Goal: Check status: Check status

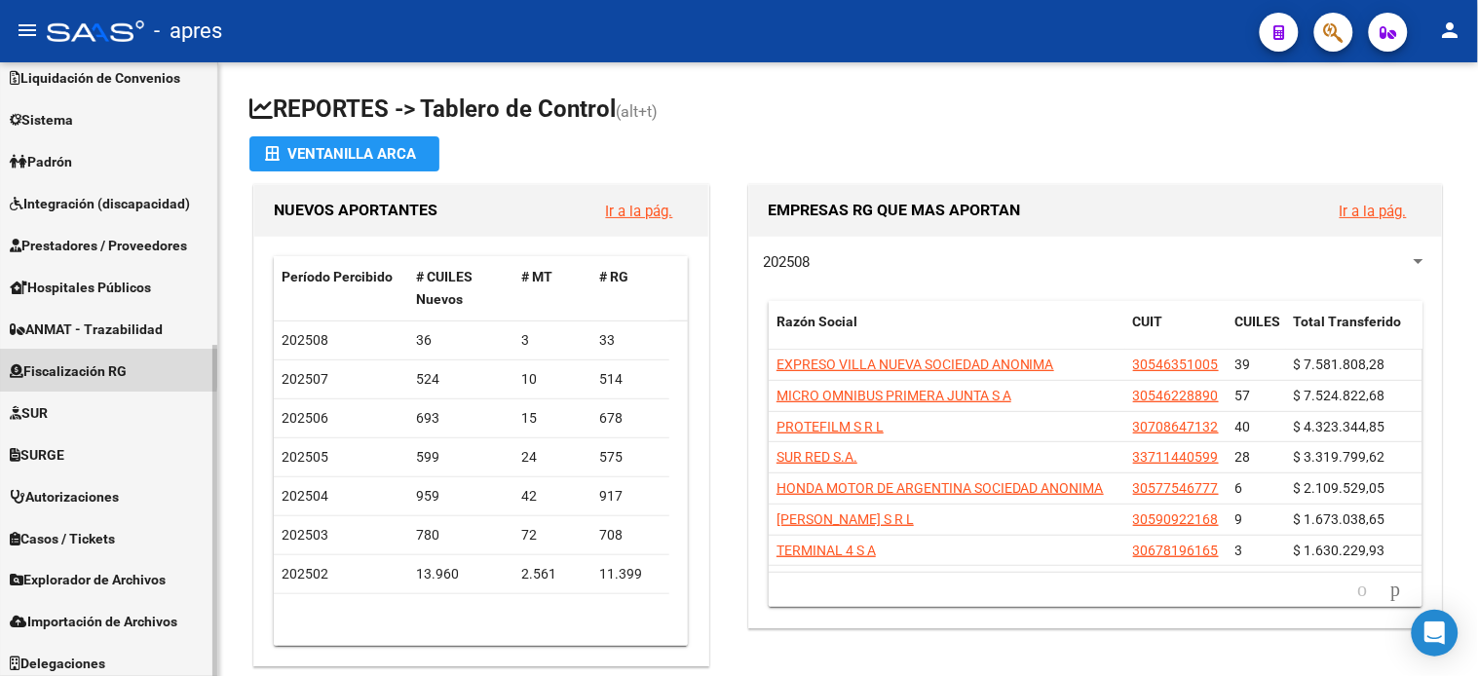
click at [92, 366] on span "Fiscalización RG" at bounding box center [68, 371] width 117 height 21
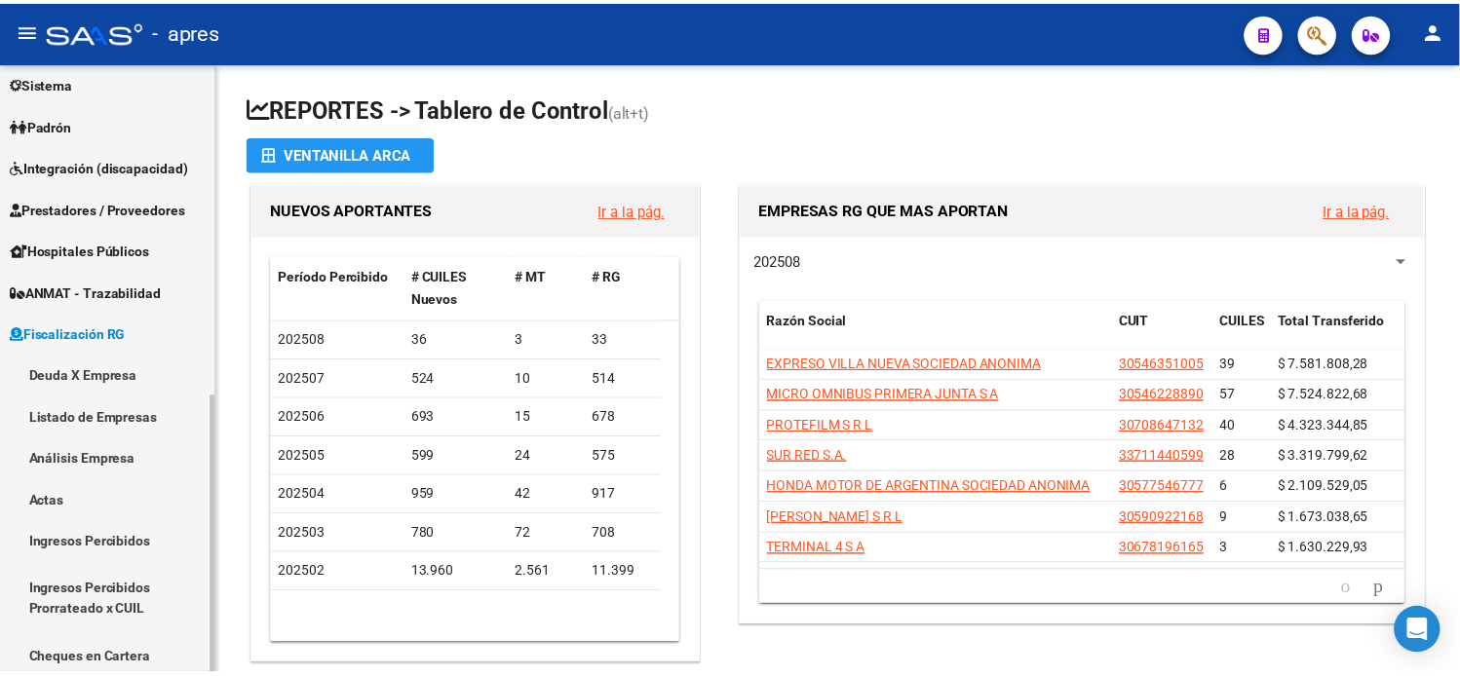
scroll to position [139, 0]
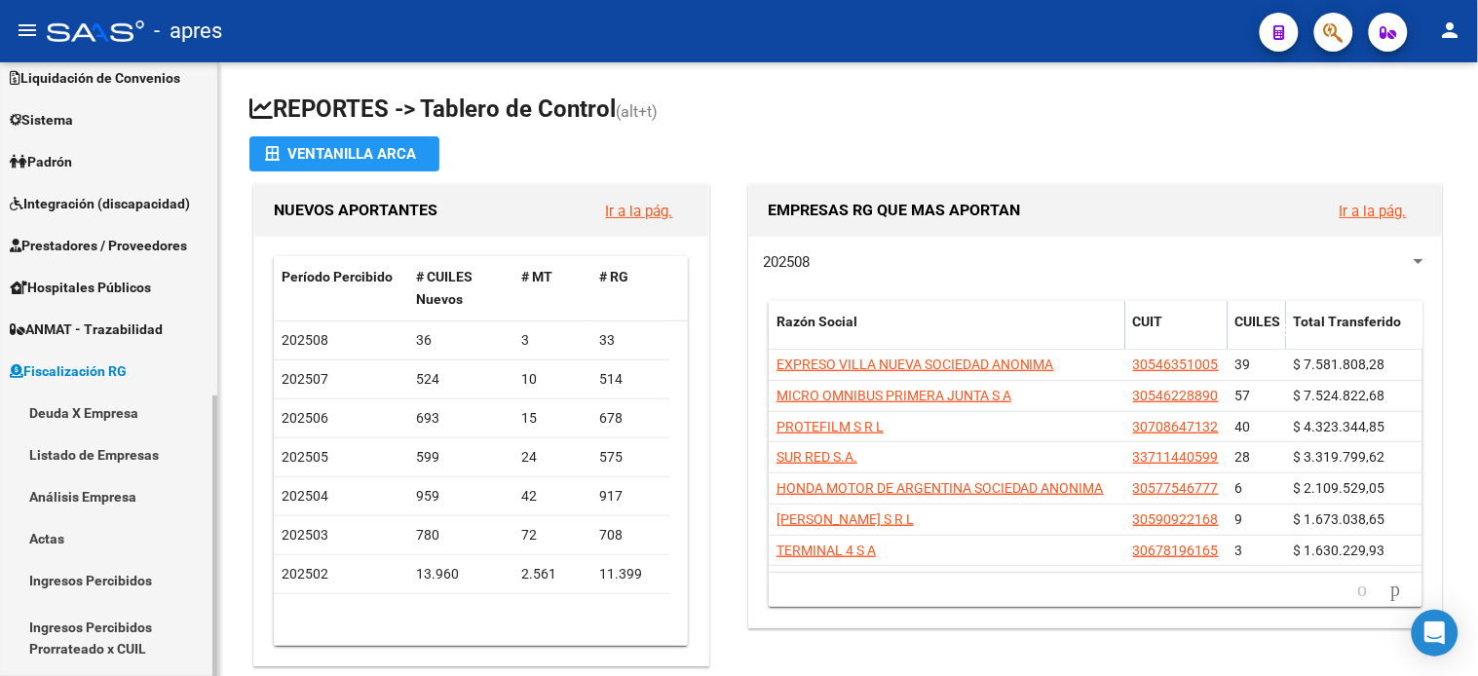
click at [92, 411] on link "Deuda X Empresa" at bounding box center [108, 413] width 217 height 42
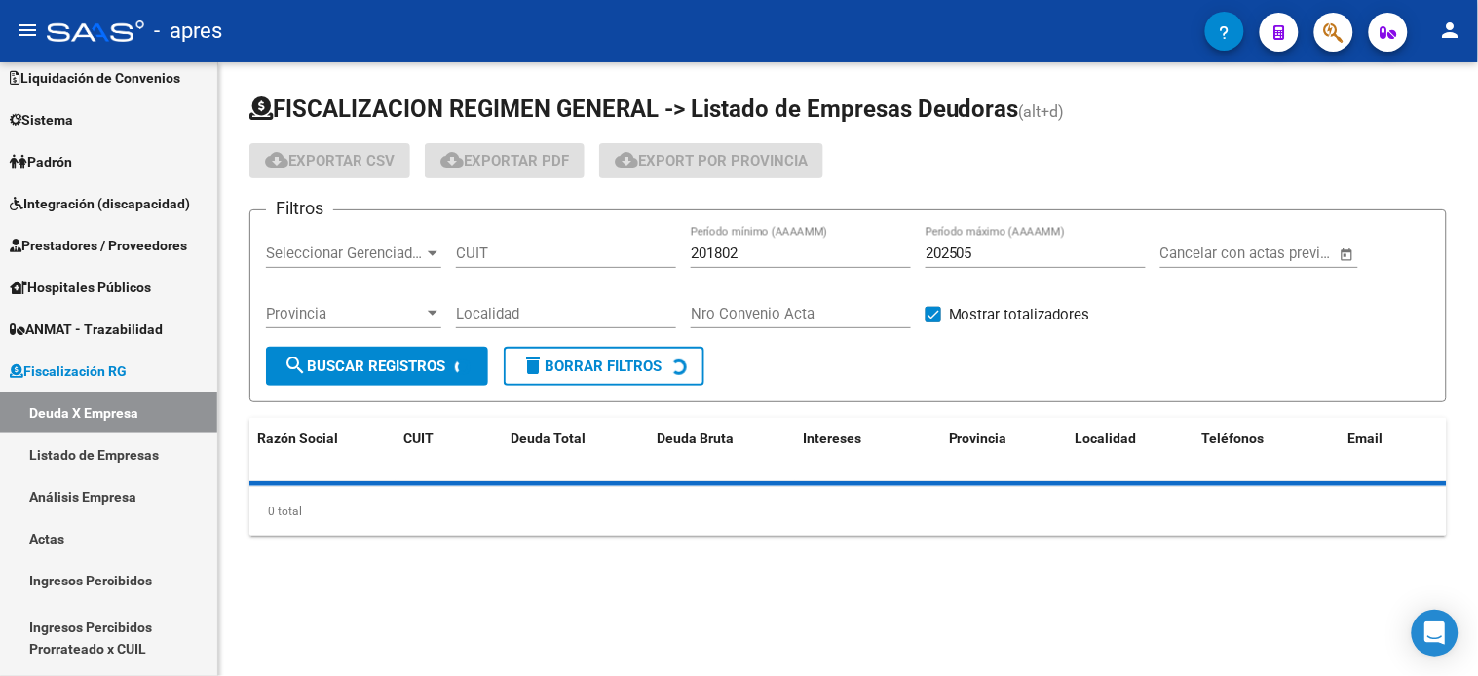
click at [544, 238] on div "CUIT" at bounding box center [566, 247] width 220 height 42
drag, startPoint x: 529, startPoint y: 254, endPoint x: 689, endPoint y: 245, distance: 160.1
click at [529, 254] on input "CUIT" at bounding box center [566, 254] width 220 height 18
paste input "30-65511651-2"
type input "30-65511651-2"
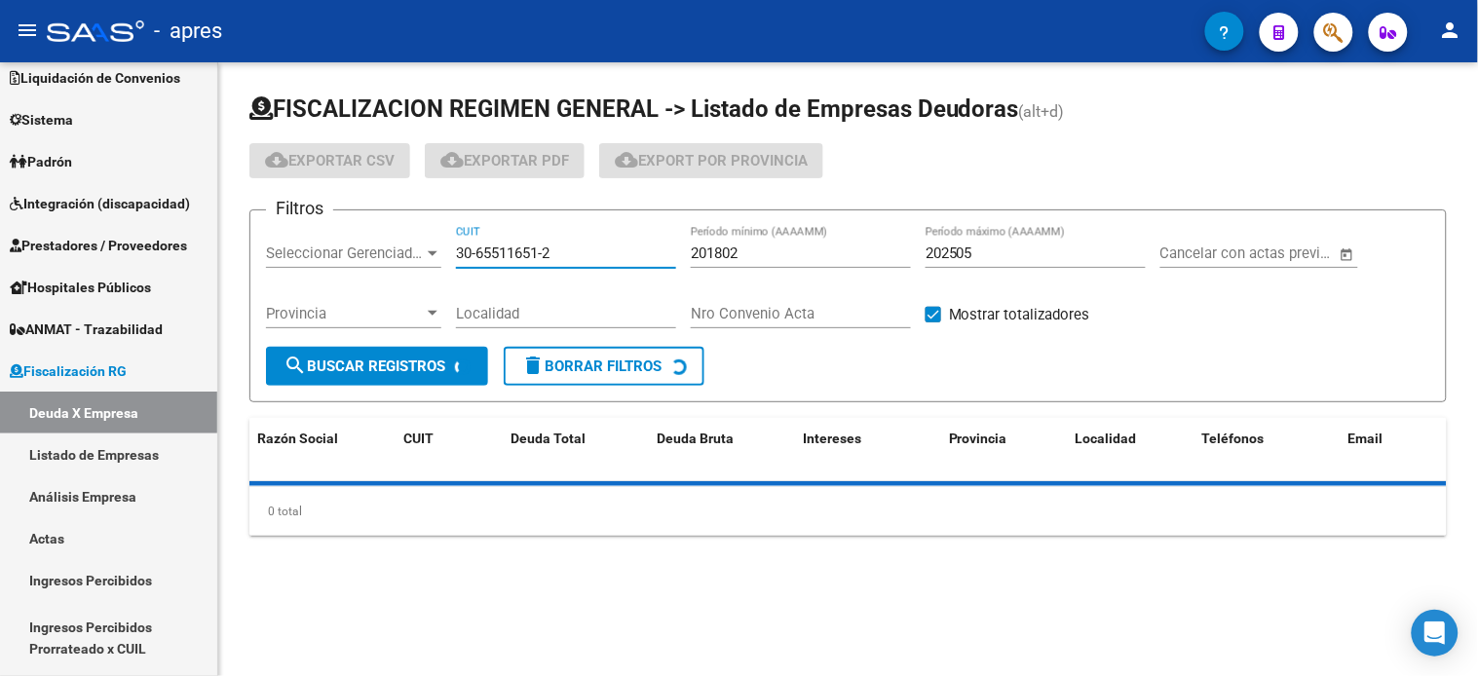
click at [999, 246] on input "202505" at bounding box center [1036, 254] width 220 height 18
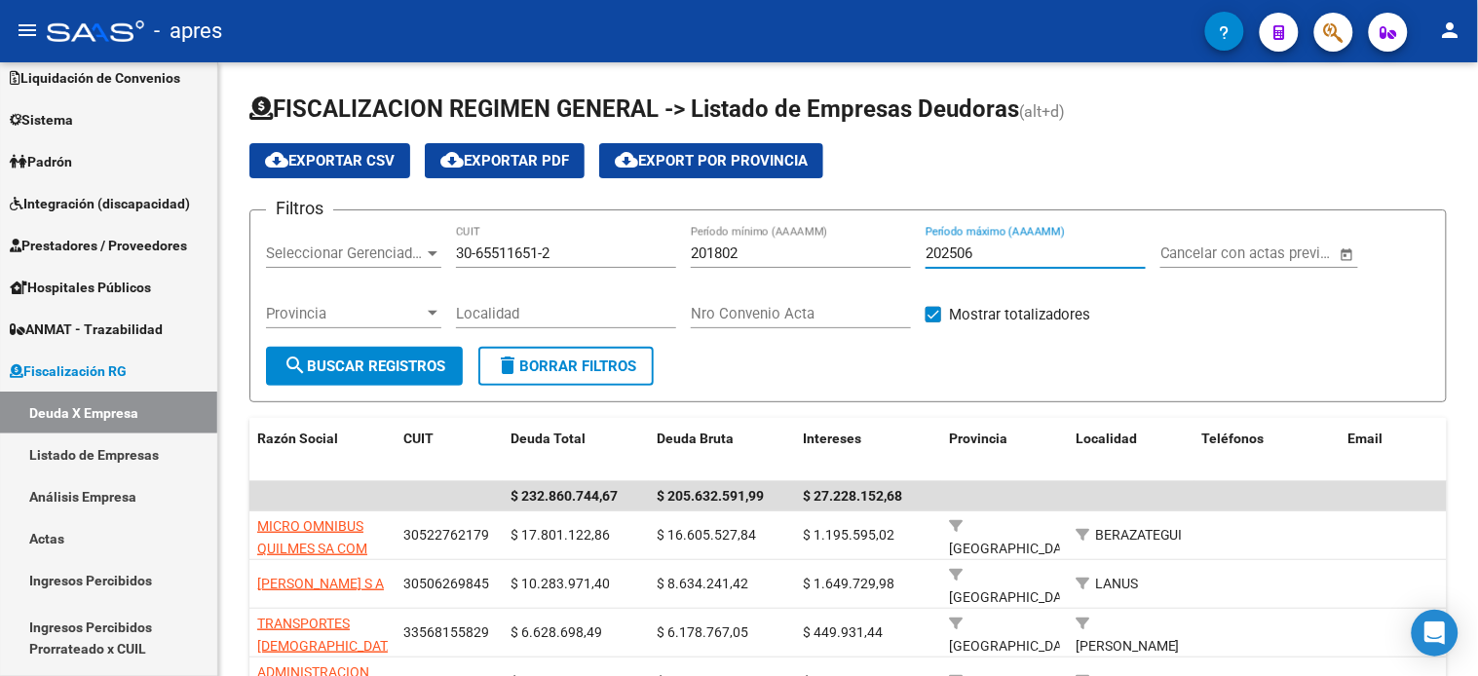
type input "202506"
click at [392, 347] on button "search Buscar Registros" at bounding box center [364, 366] width 197 height 39
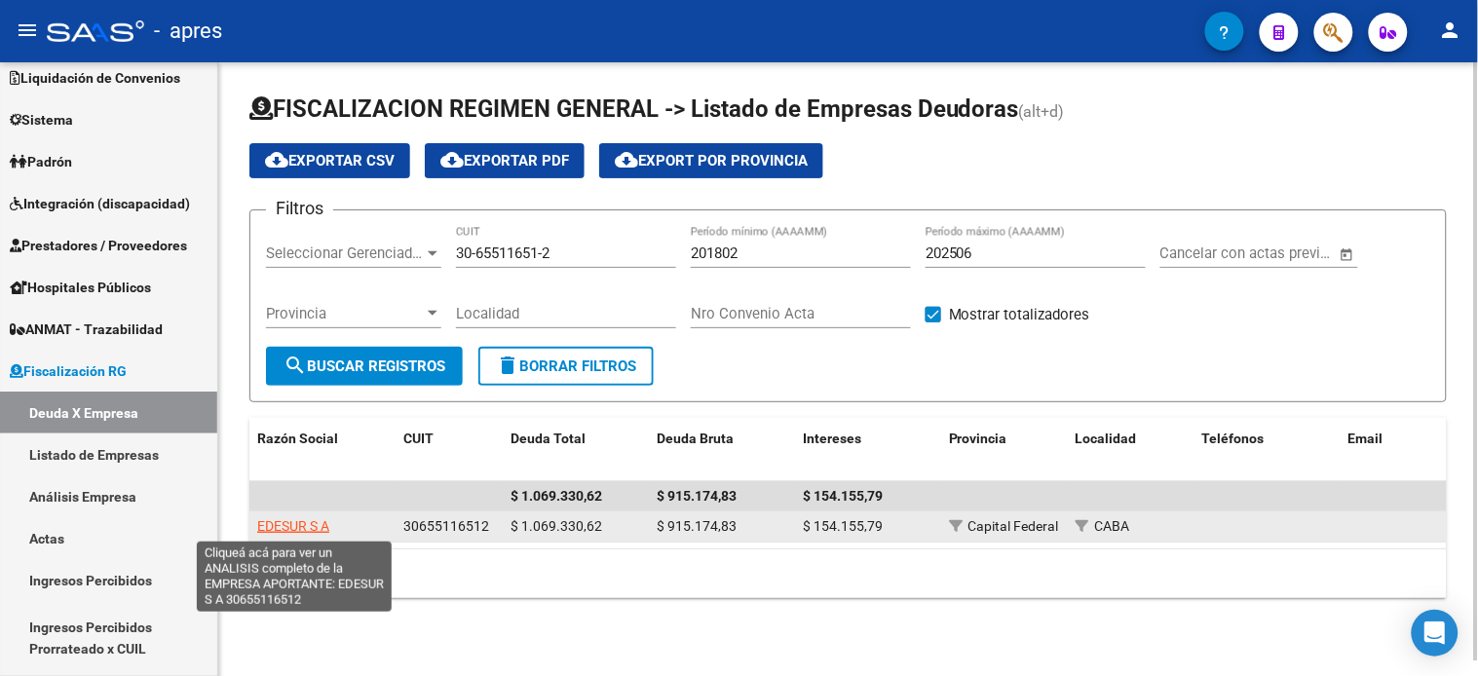
click at [304, 521] on span "EDESUR S A" at bounding box center [293, 526] width 72 height 16
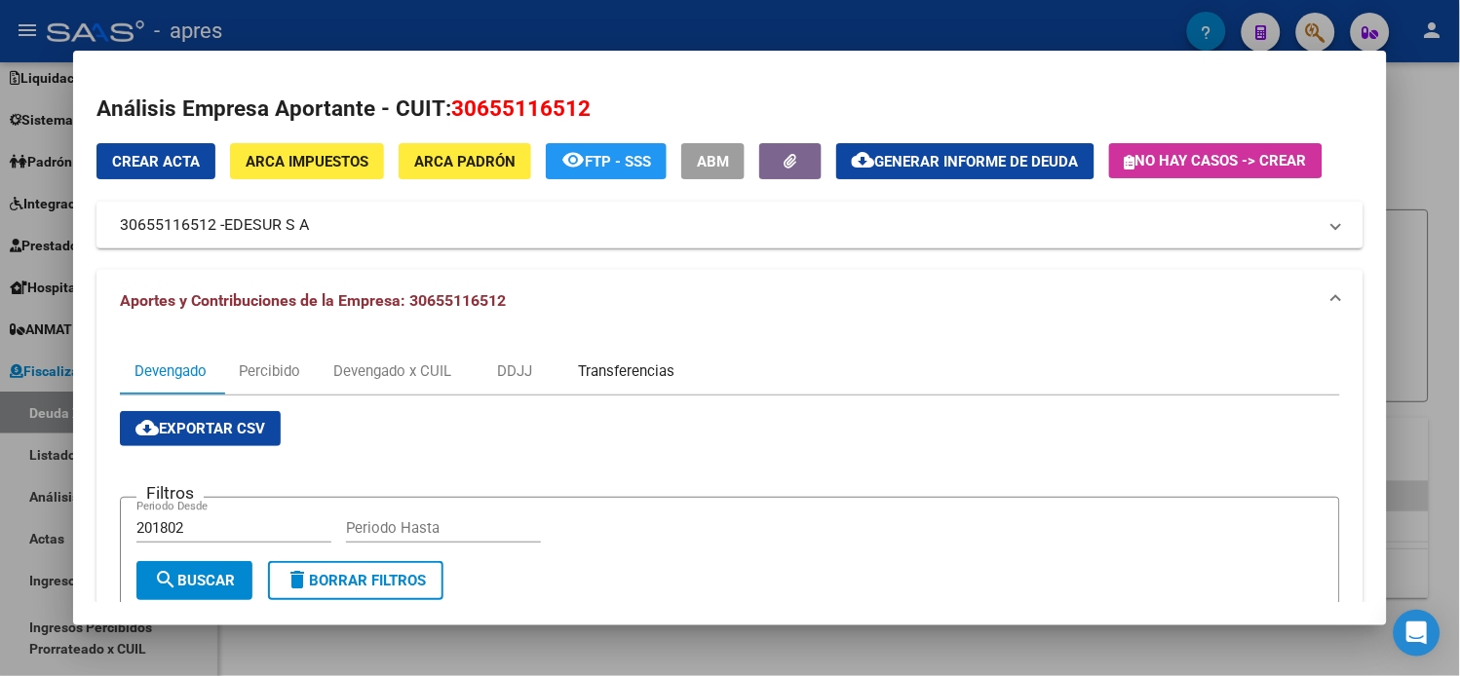
click at [590, 370] on div "Transferencias" at bounding box center [626, 371] width 96 height 21
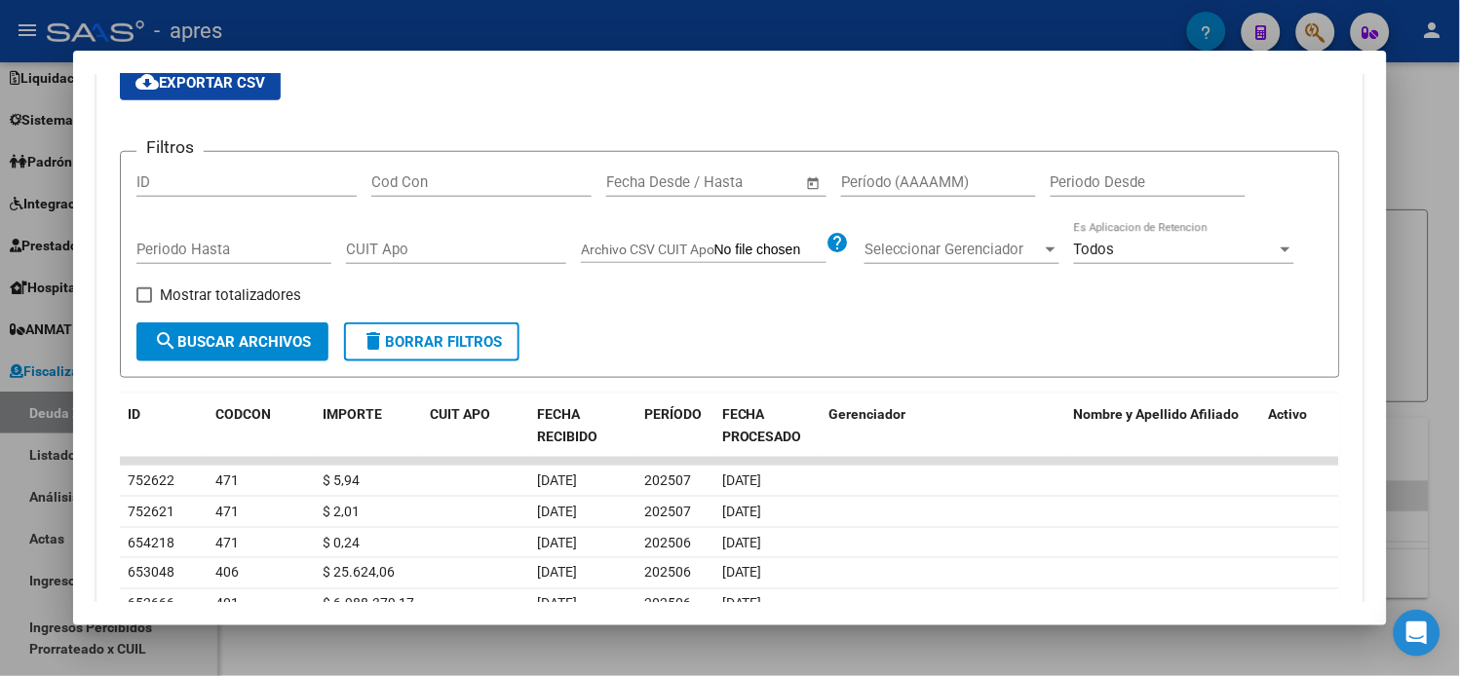
scroll to position [238, 0]
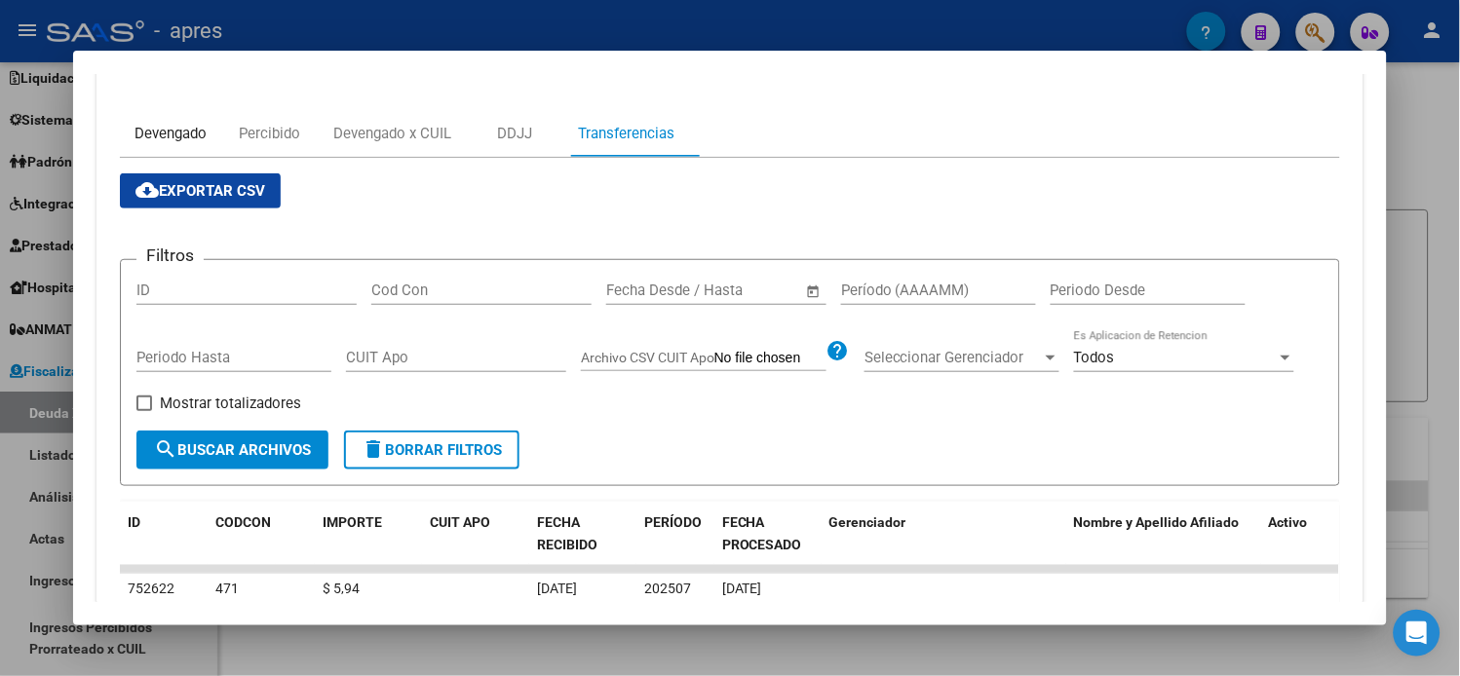
click at [167, 134] on div "Devengado" at bounding box center [170, 133] width 72 height 21
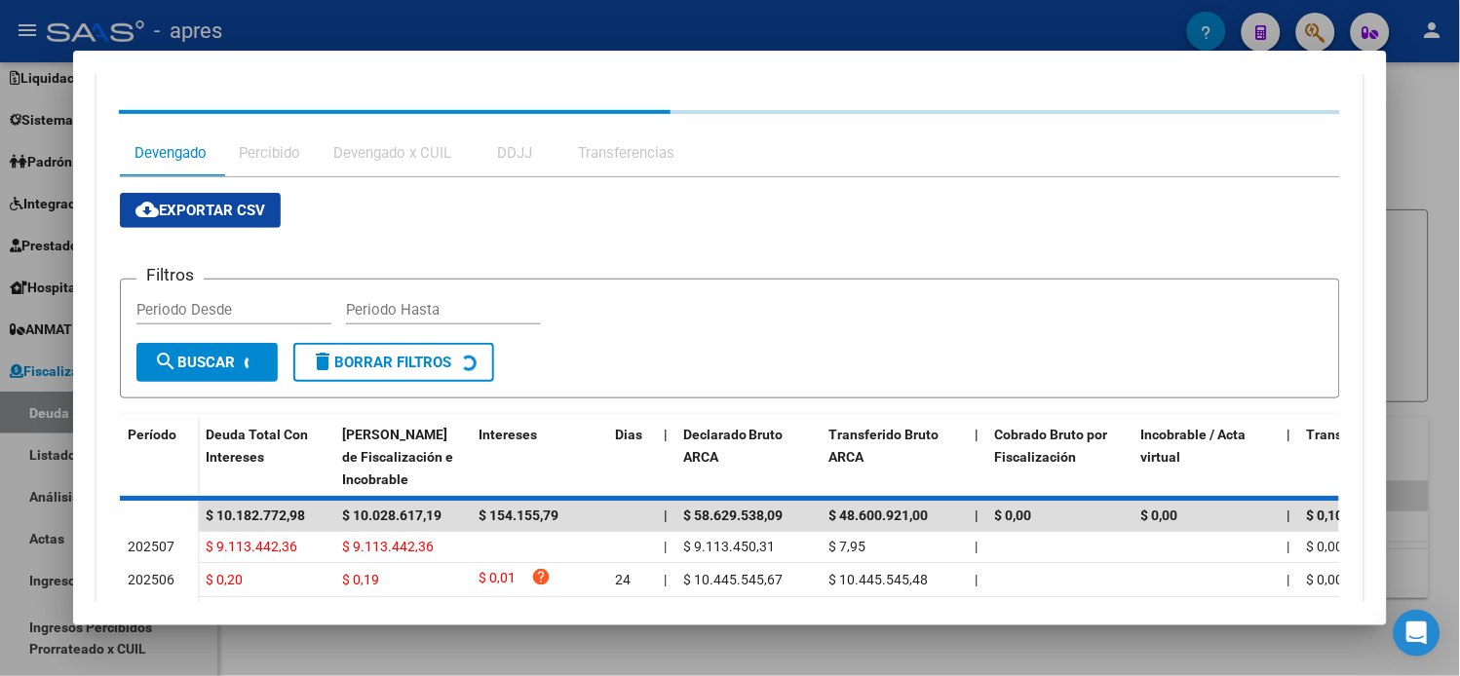
scroll to position [0, 0]
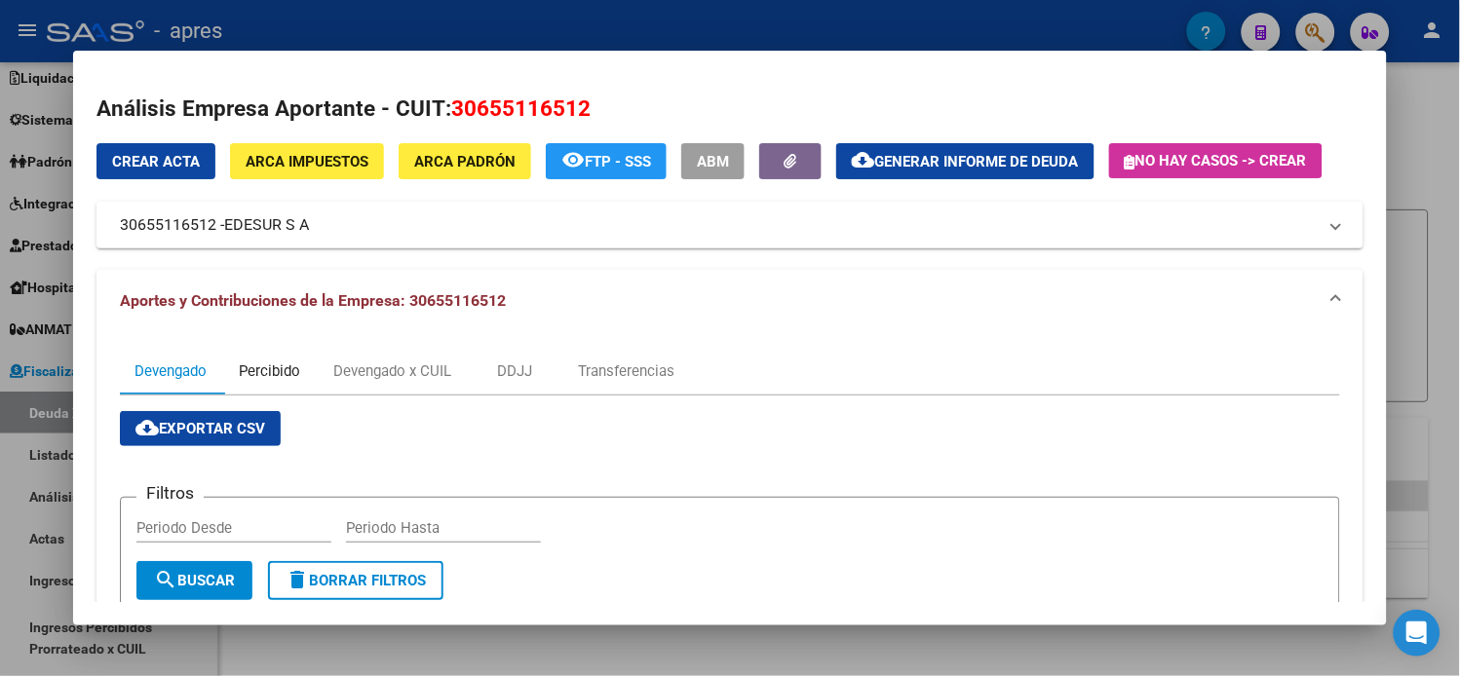
click at [274, 368] on div "Percibido" at bounding box center [269, 371] width 61 height 21
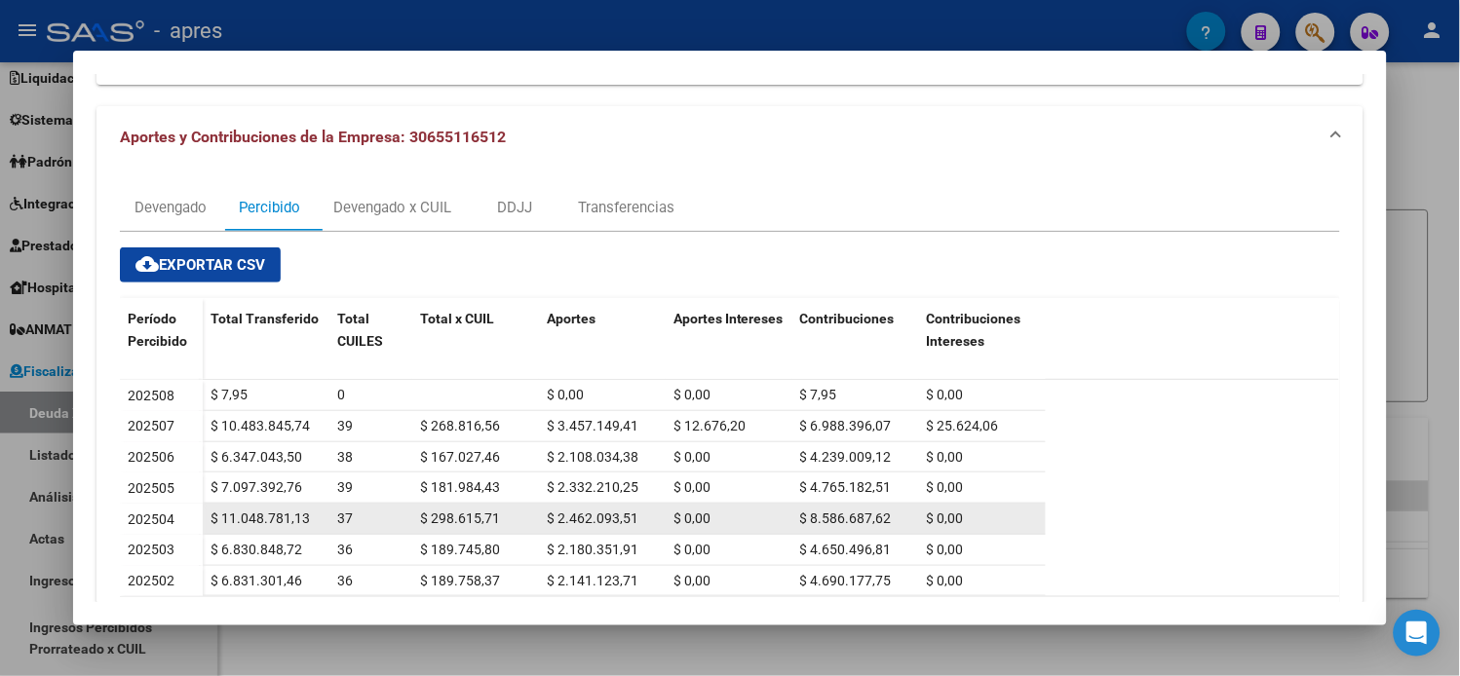
scroll to position [152, 0]
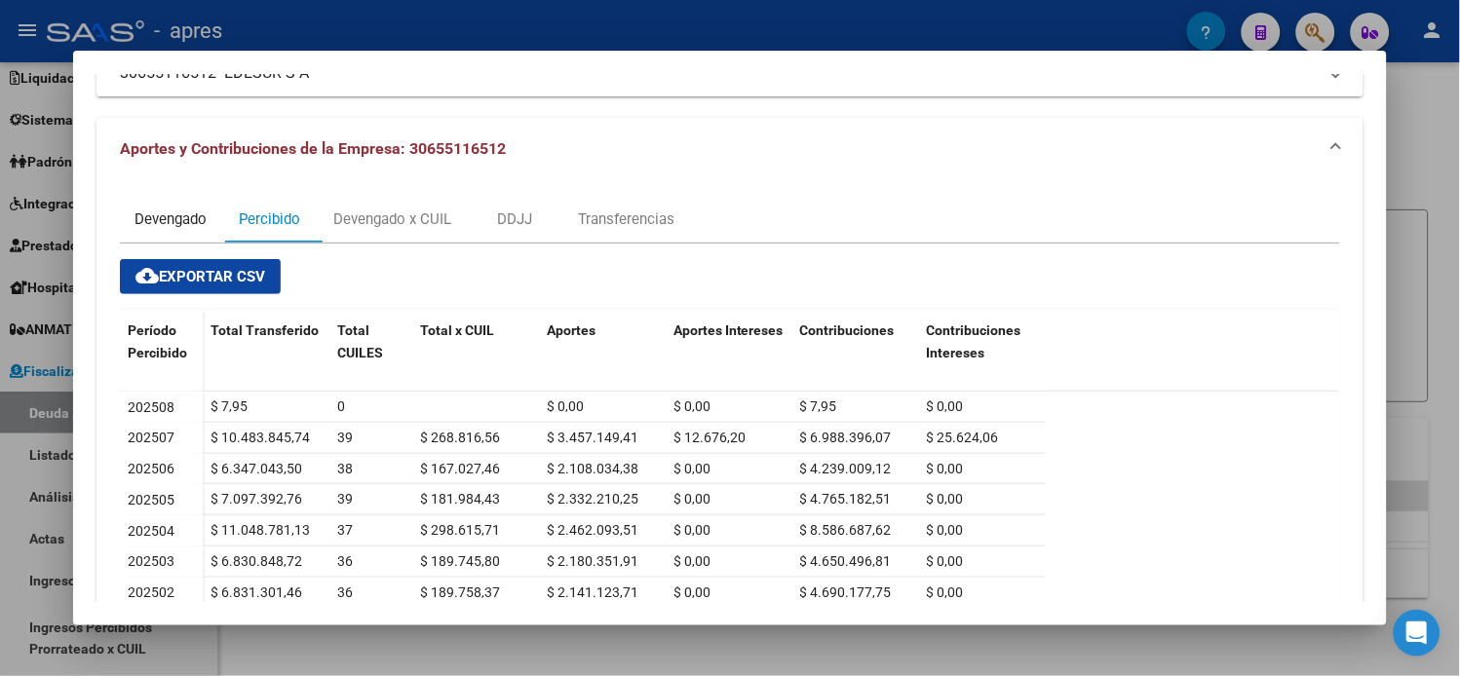
click at [150, 225] on div "Devengado" at bounding box center [170, 219] width 72 height 21
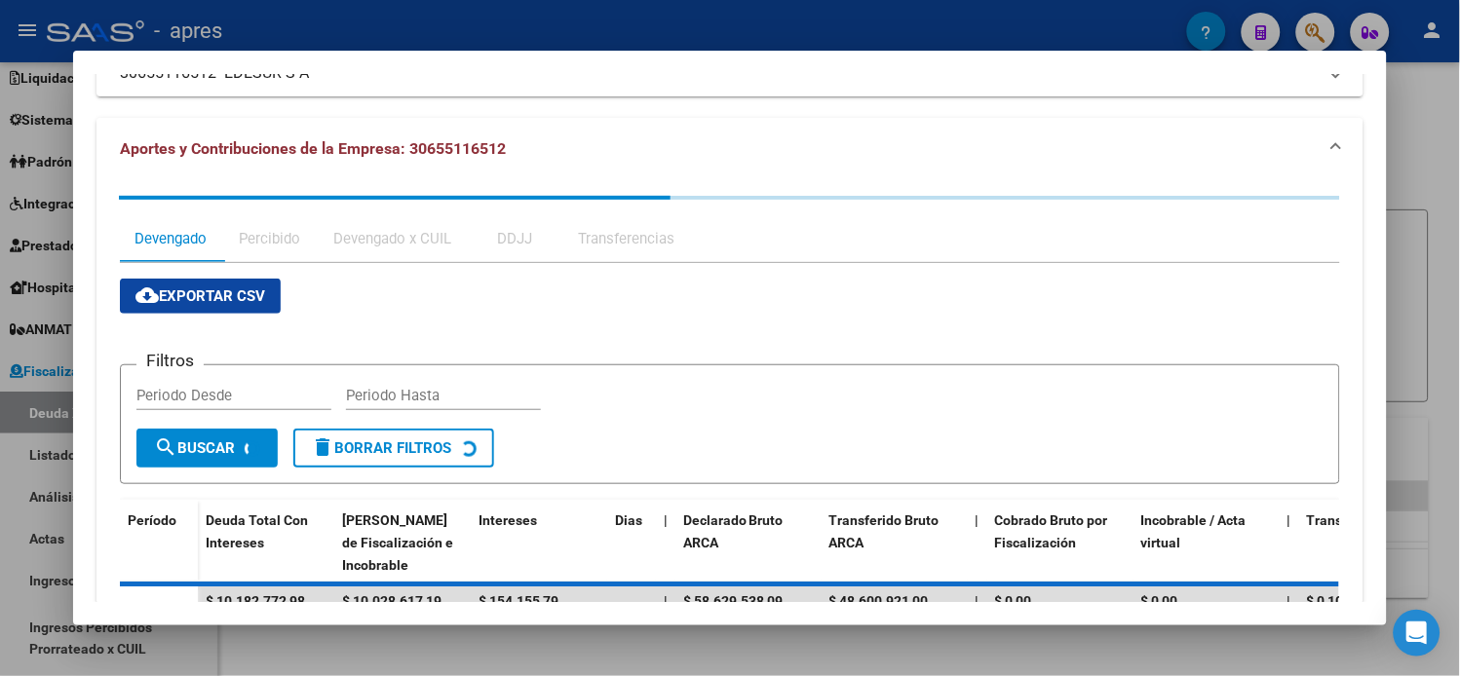
scroll to position [0, 0]
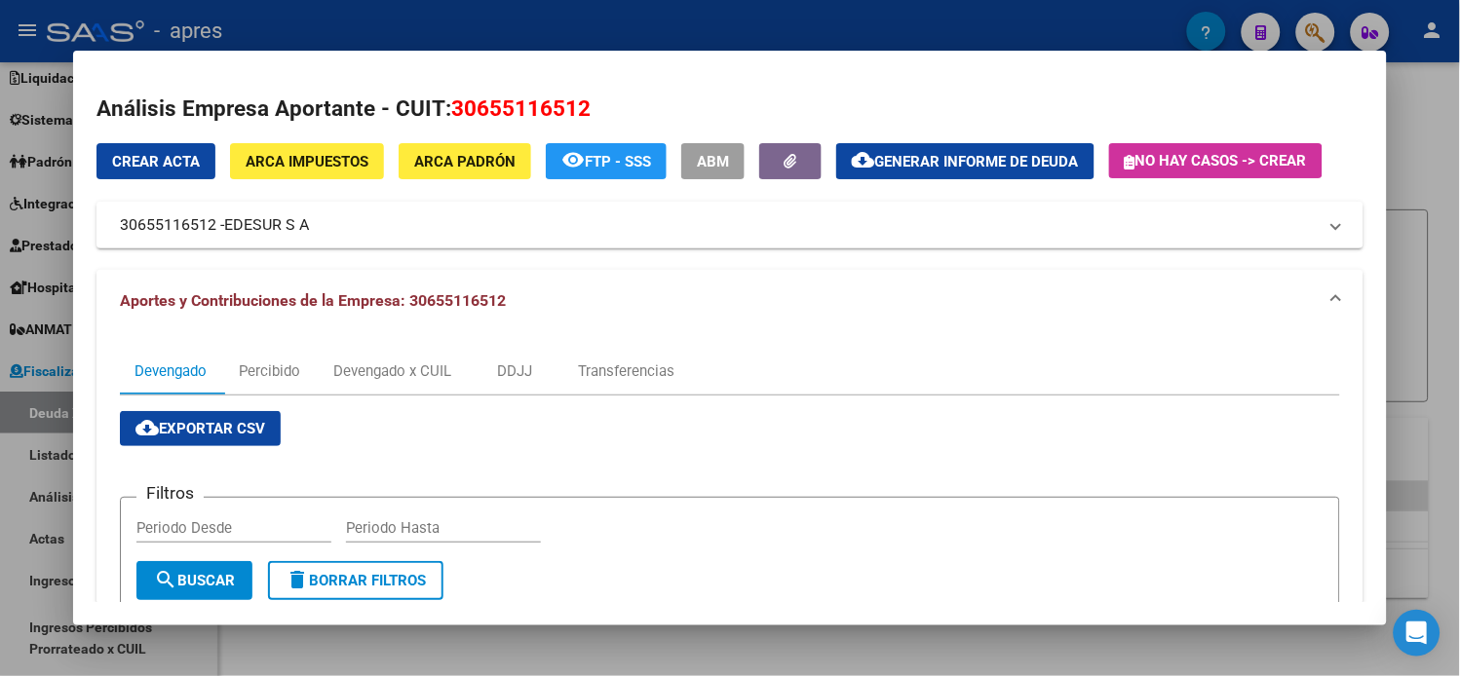
click at [949, 161] on span "Generar informe de deuda" at bounding box center [977, 162] width 204 height 18
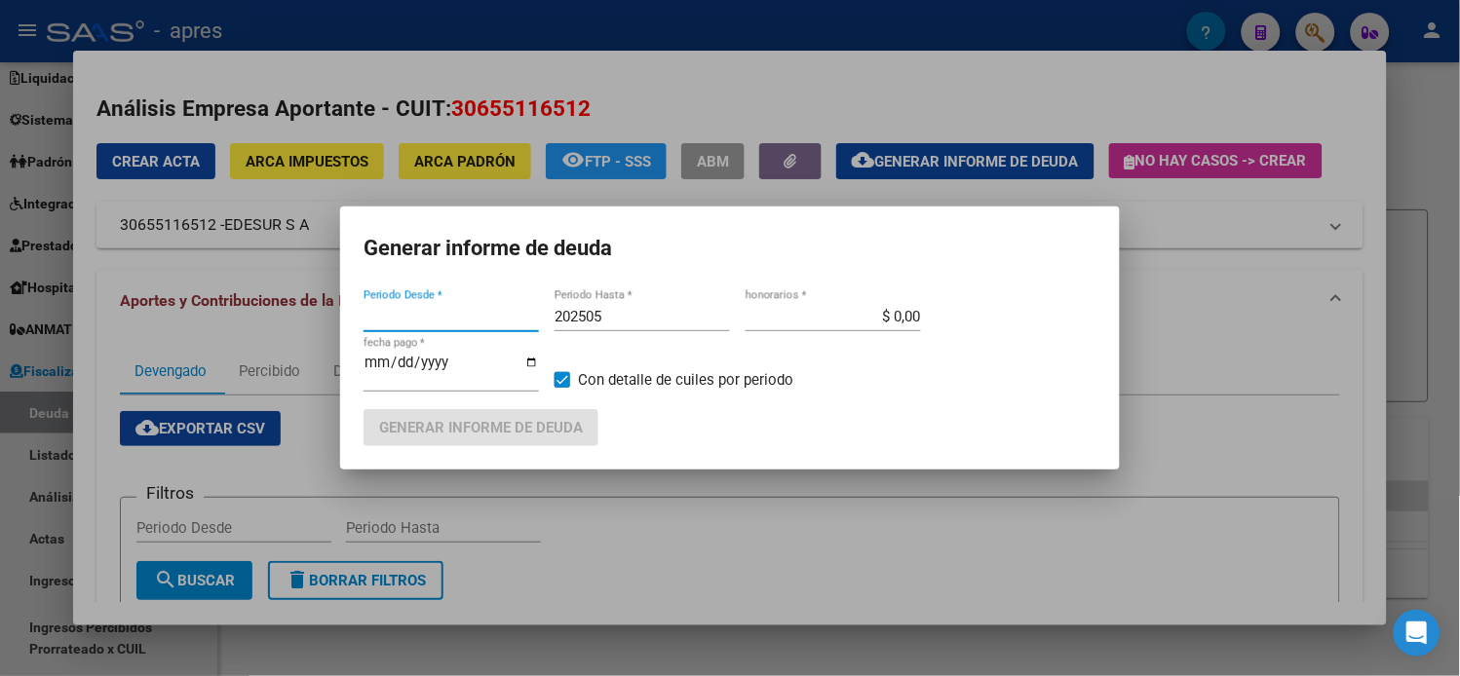
type input "201802"
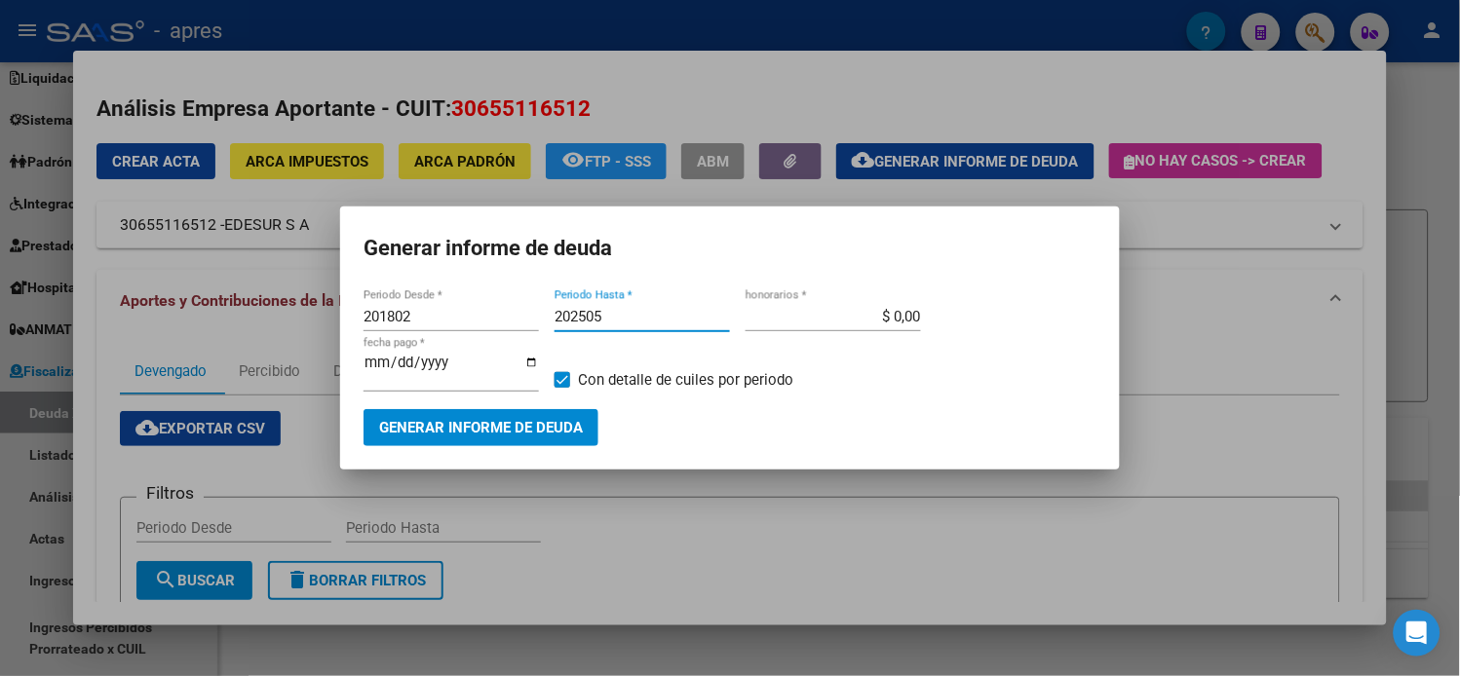
click at [619, 325] on input "202505" at bounding box center [641, 317] width 175 height 18
type input "202506"
click at [563, 420] on span "Generar informe de deuda" at bounding box center [481, 429] width 204 height 18
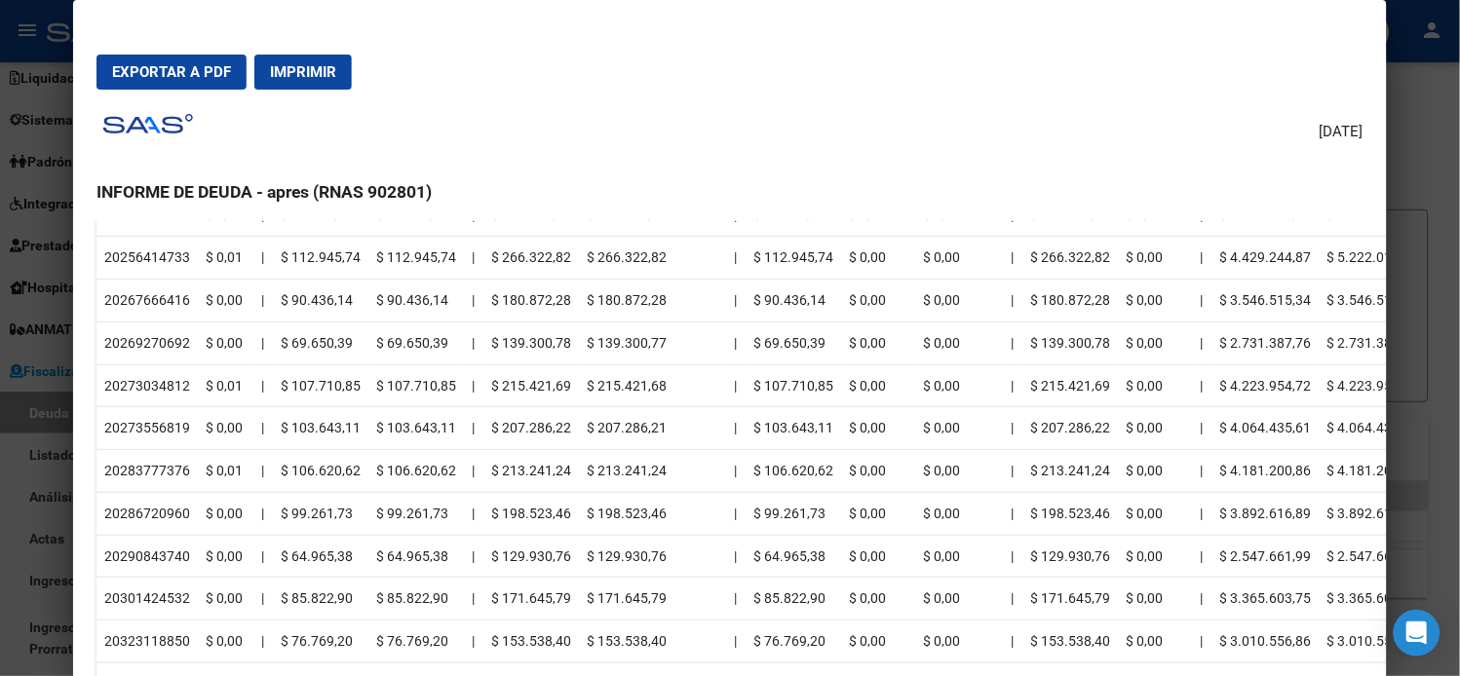
scroll to position [649, 0]
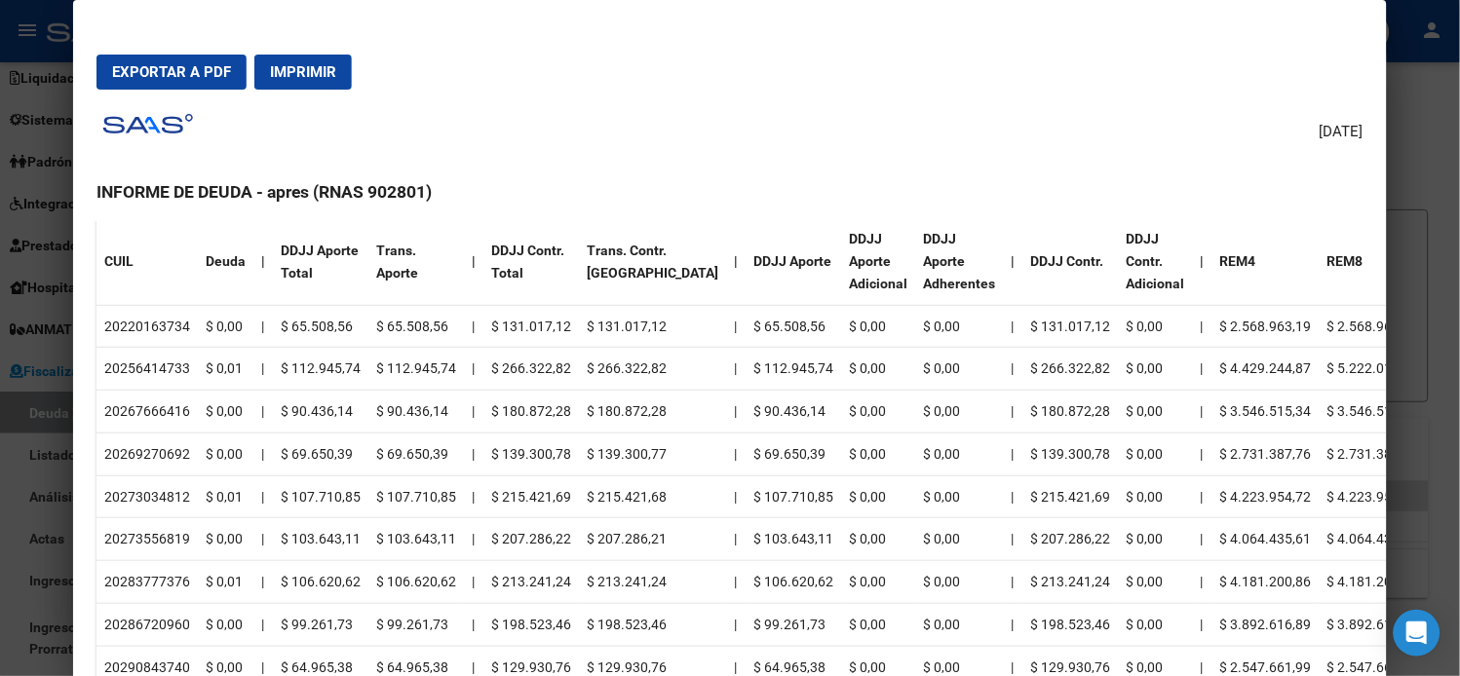
click at [147, 316] on td "20220163734" at bounding box center [146, 326] width 101 height 43
click at [111, 324] on td "20220163734" at bounding box center [146, 326] width 101 height 43
drag, startPoint x: 111, startPoint y: 320, endPoint x: 169, endPoint y: 326, distance: 57.9
click at [169, 326] on td "20220163734" at bounding box center [146, 326] width 101 height 43
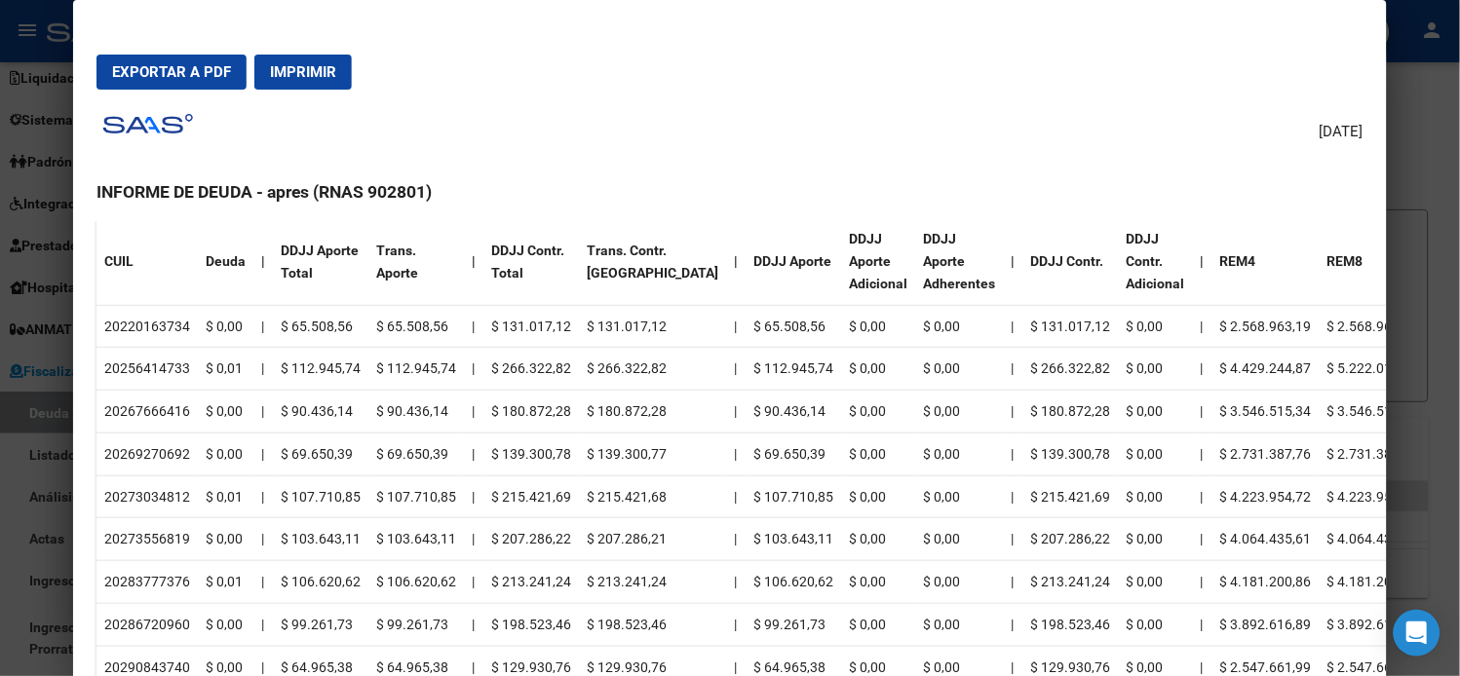
copy td "22016373"
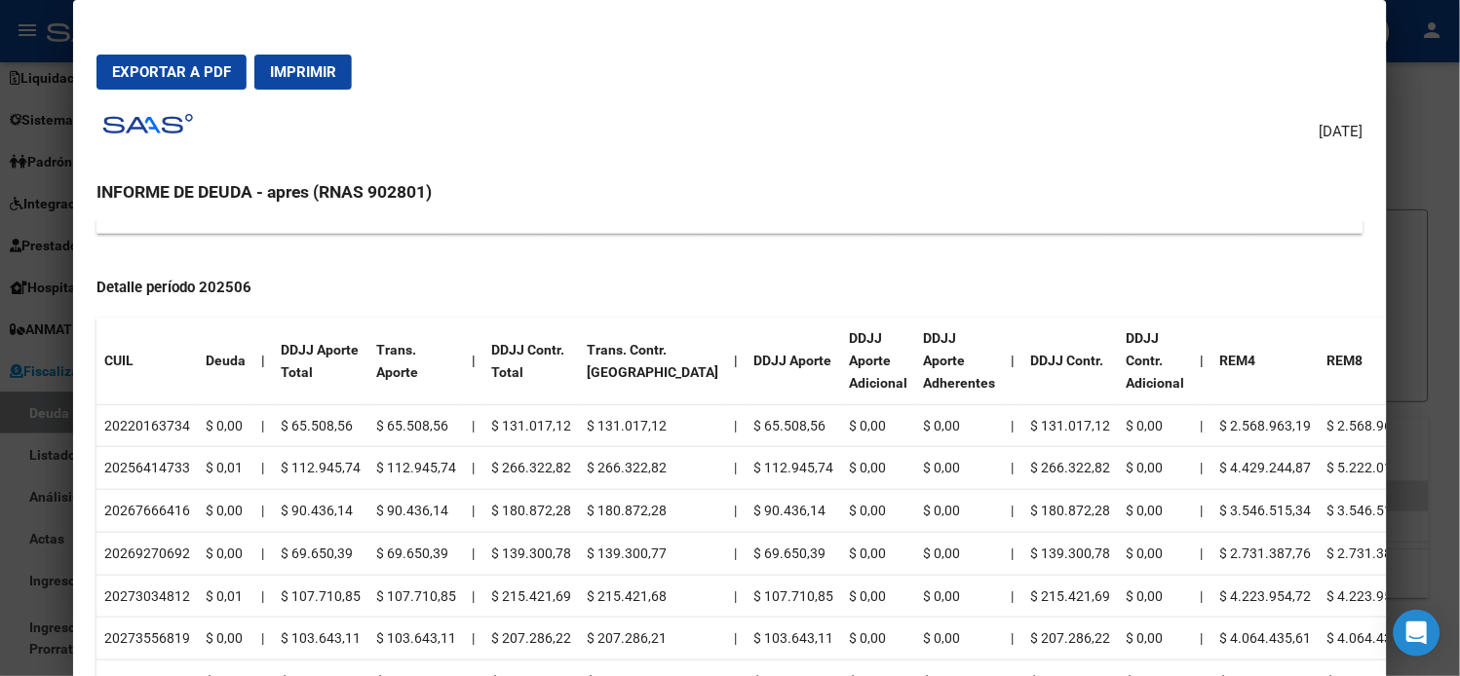
scroll to position [554, 0]
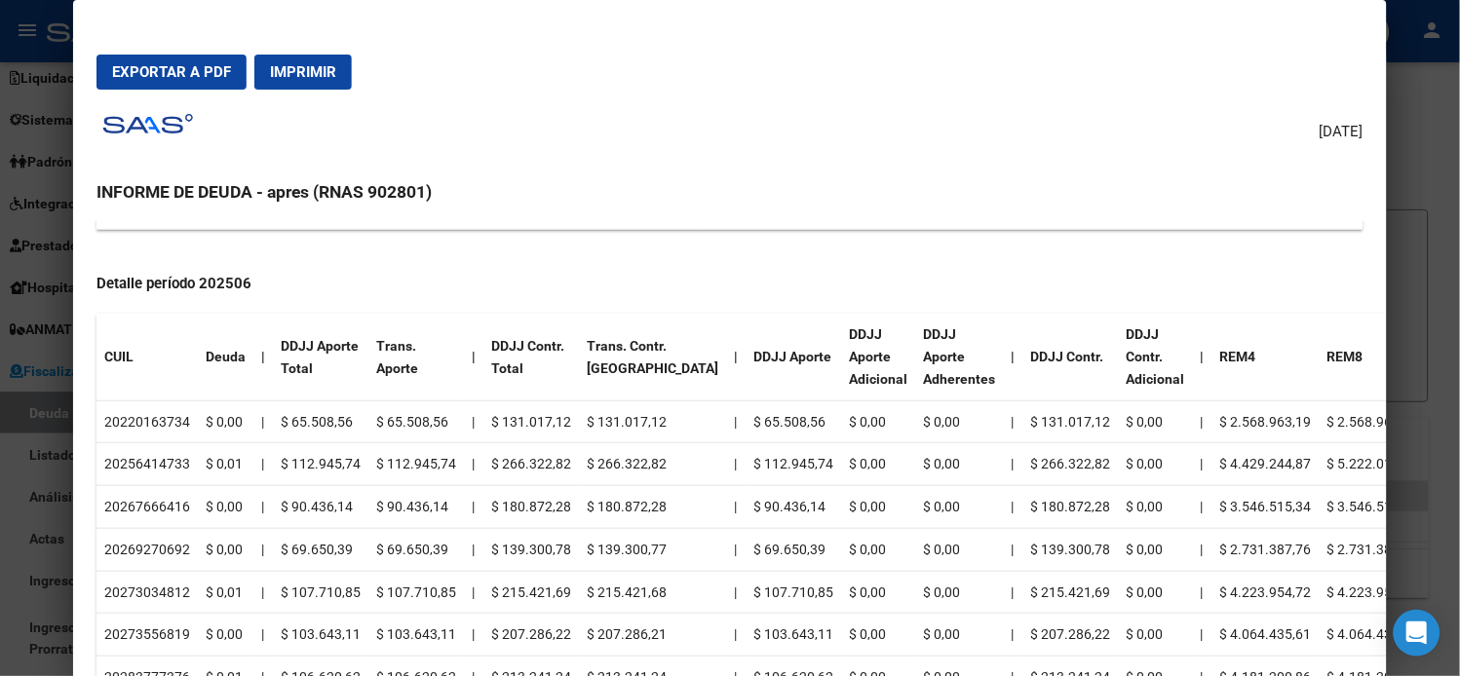
click at [579, 486] on td "$ 180.872,28" at bounding box center [653, 507] width 148 height 43
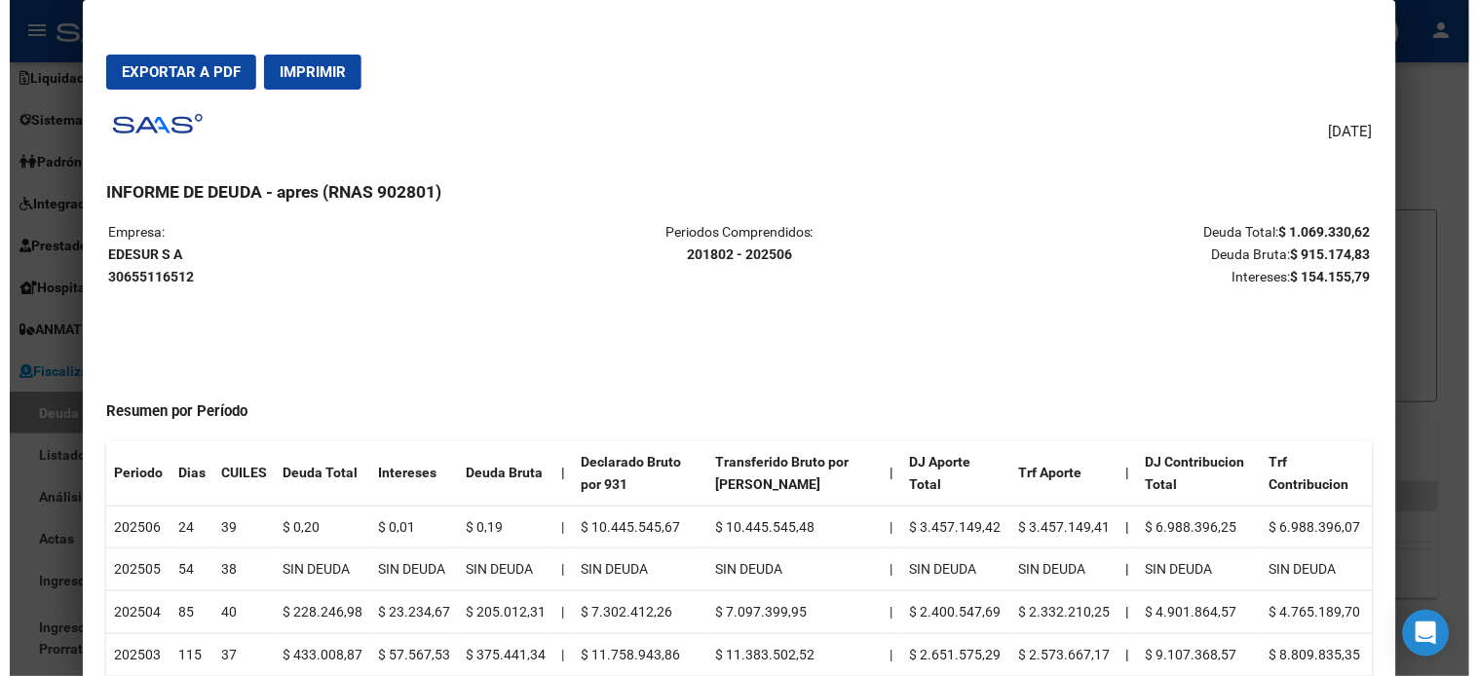
scroll to position [0, 0]
